Goal: Navigation & Orientation: Find specific page/section

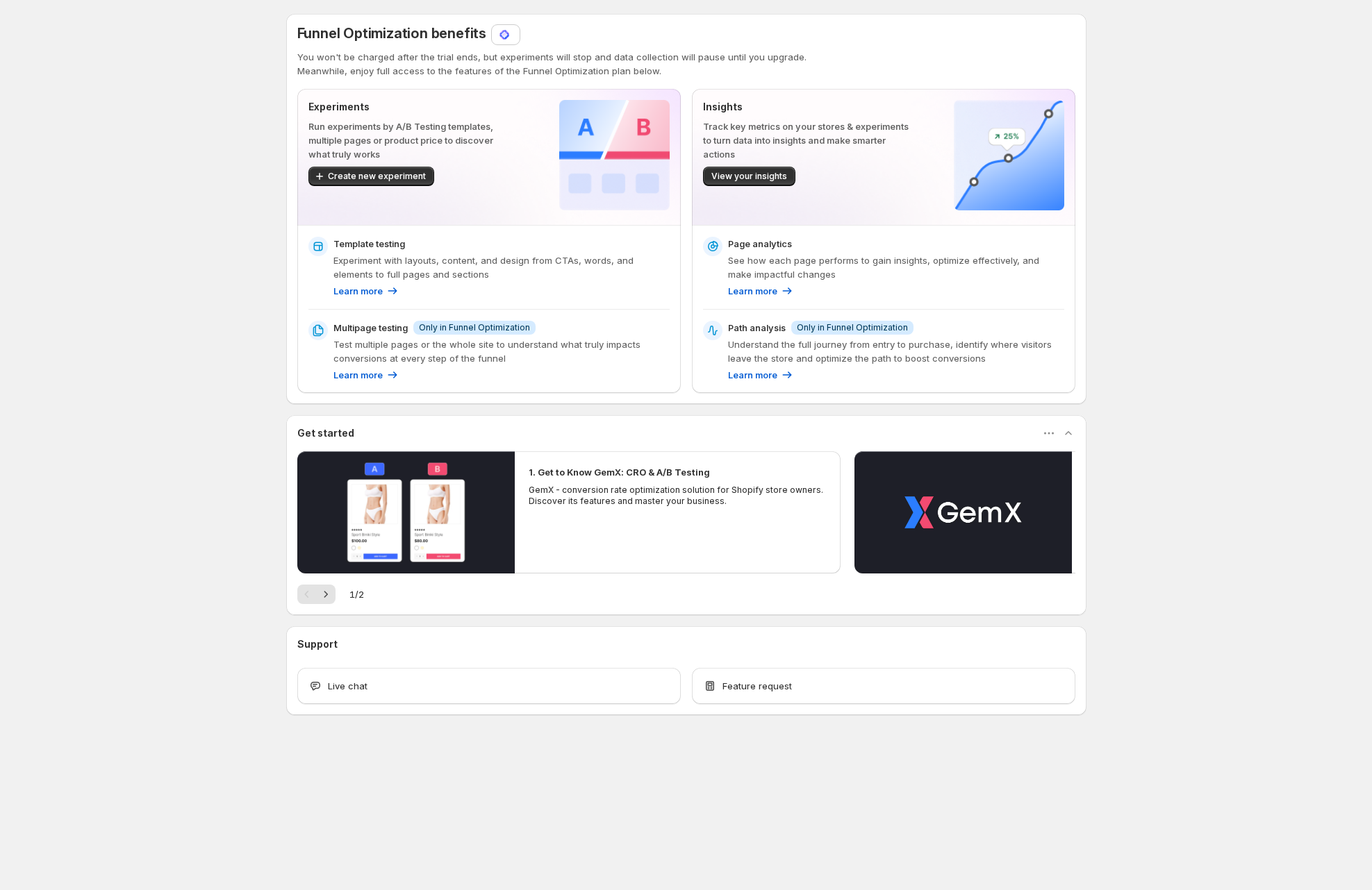
click at [111, 388] on div "Funnel Optimization benefits You won't be charged after the trial ends, but exp…" at bounding box center [686, 395] width 1372 height 790
